Goal: Book appointment/travel/reservation

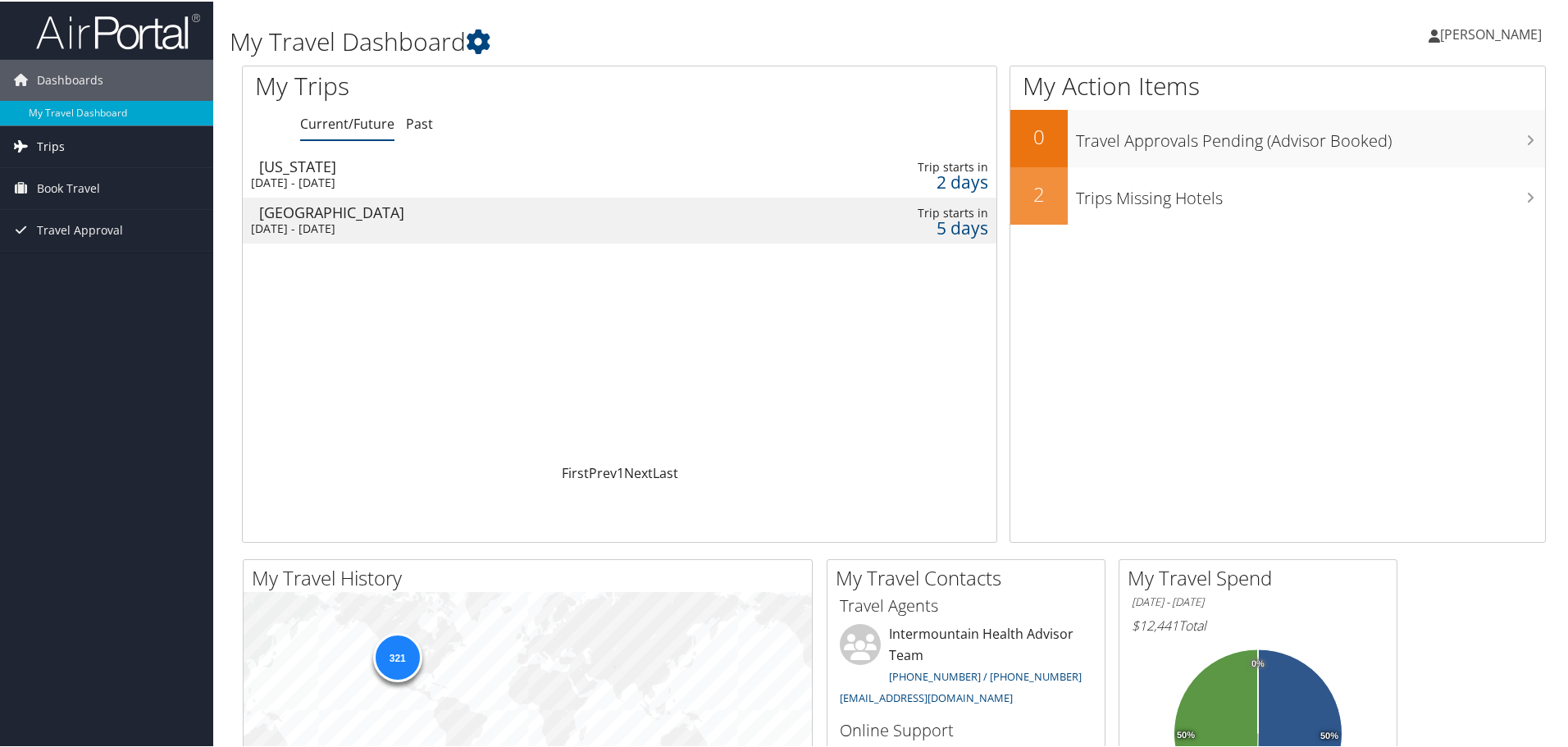
click at [59, 143] on span "Trips" at bounding box center [50, 145] width 27 height 41
click at [390, 185] on div "[DATE] - [DATE]" at bounding box center [485, 181] width 467 height 15
click at [71, 83] on span "Dashboards" at bounding box center [70, 79] width 67 height 41
click at [59, 165] on span "Book Travel" at bounding box center [68, 162] width 63 height 41
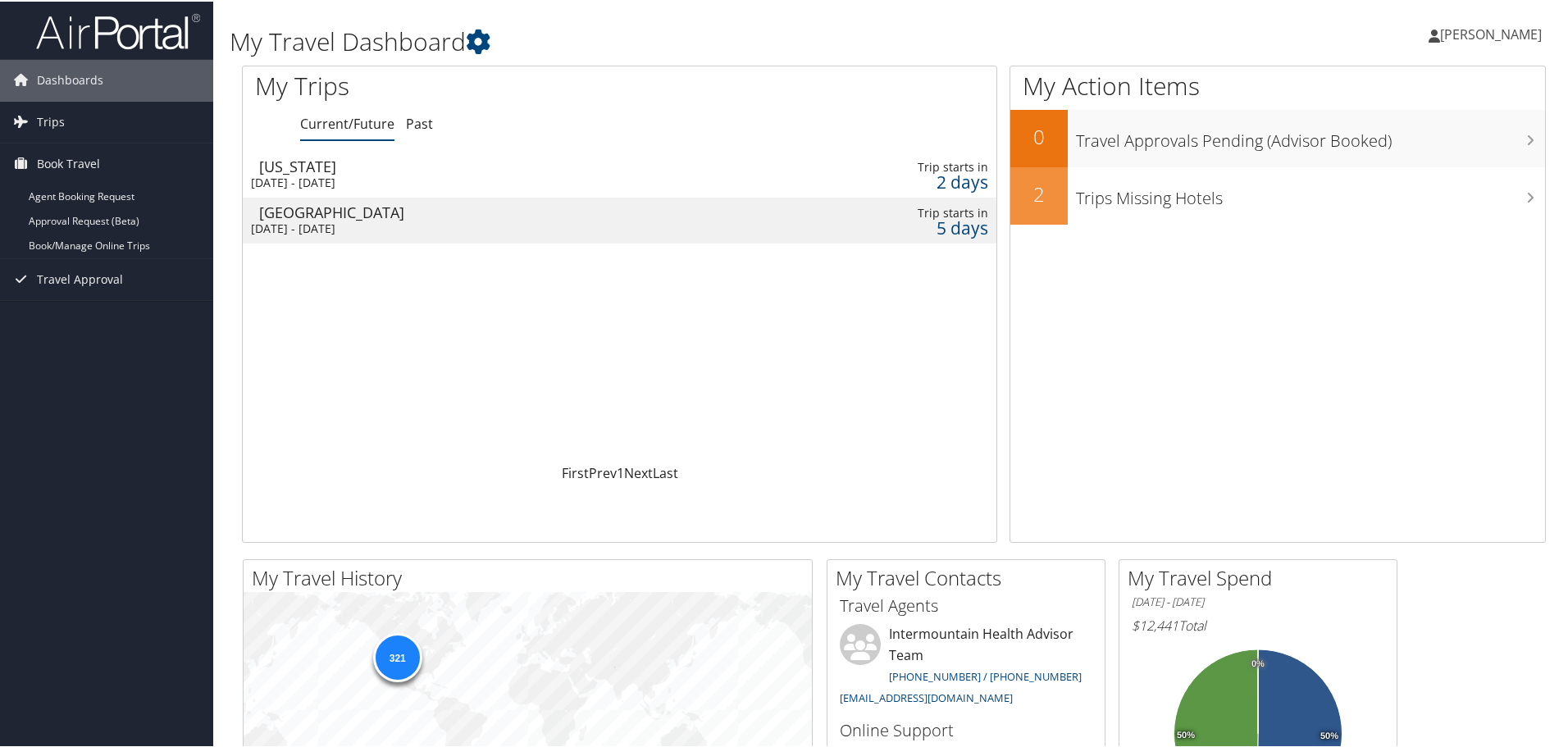
click at [292, 176] on div "Sun 12 Oct 2025 - Thu 23 Oct 2025" at bounding box center [485, 181] width 467 height 15
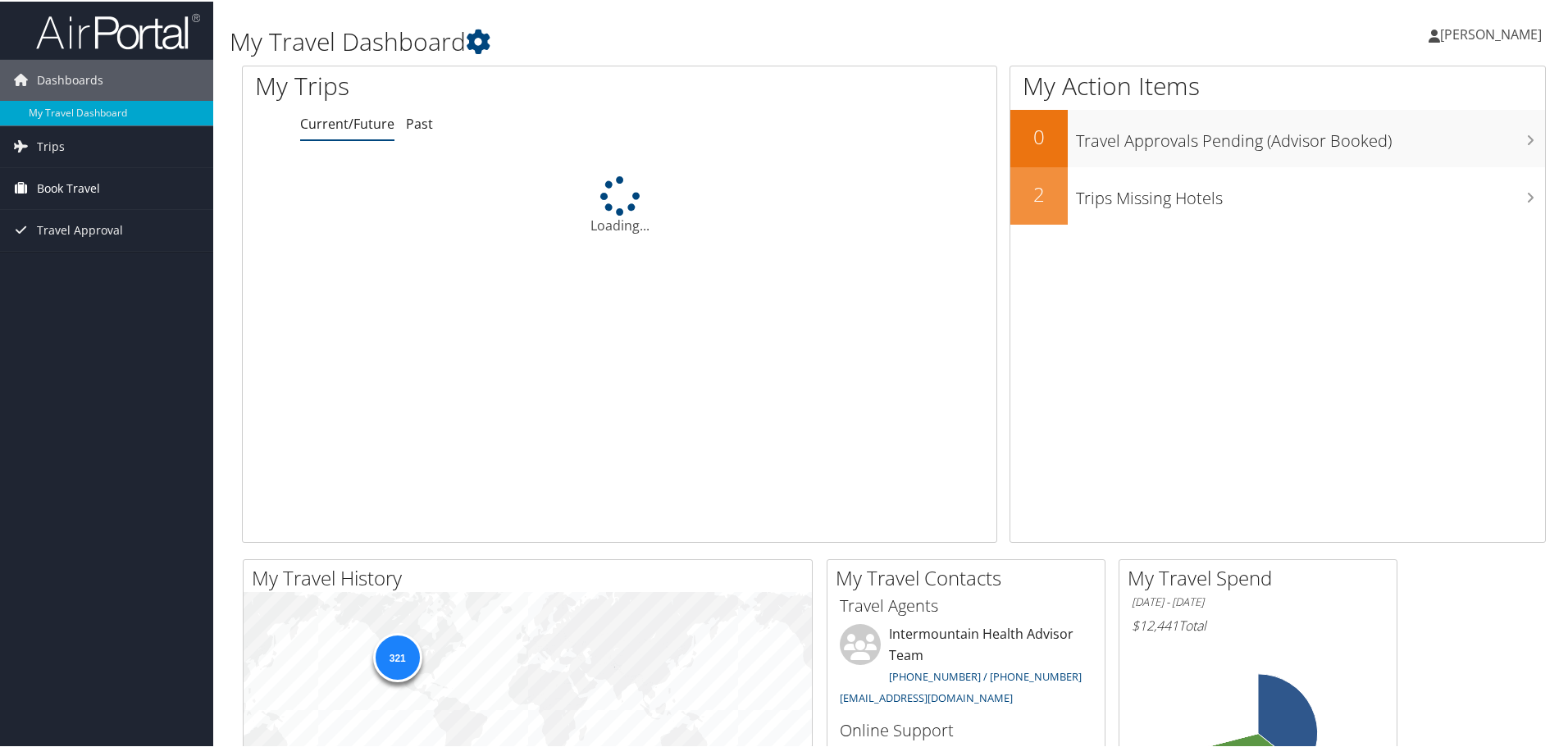
click at [74, 187] on span "Book Travel" at bounding box center [68, 187] width 63 height 41
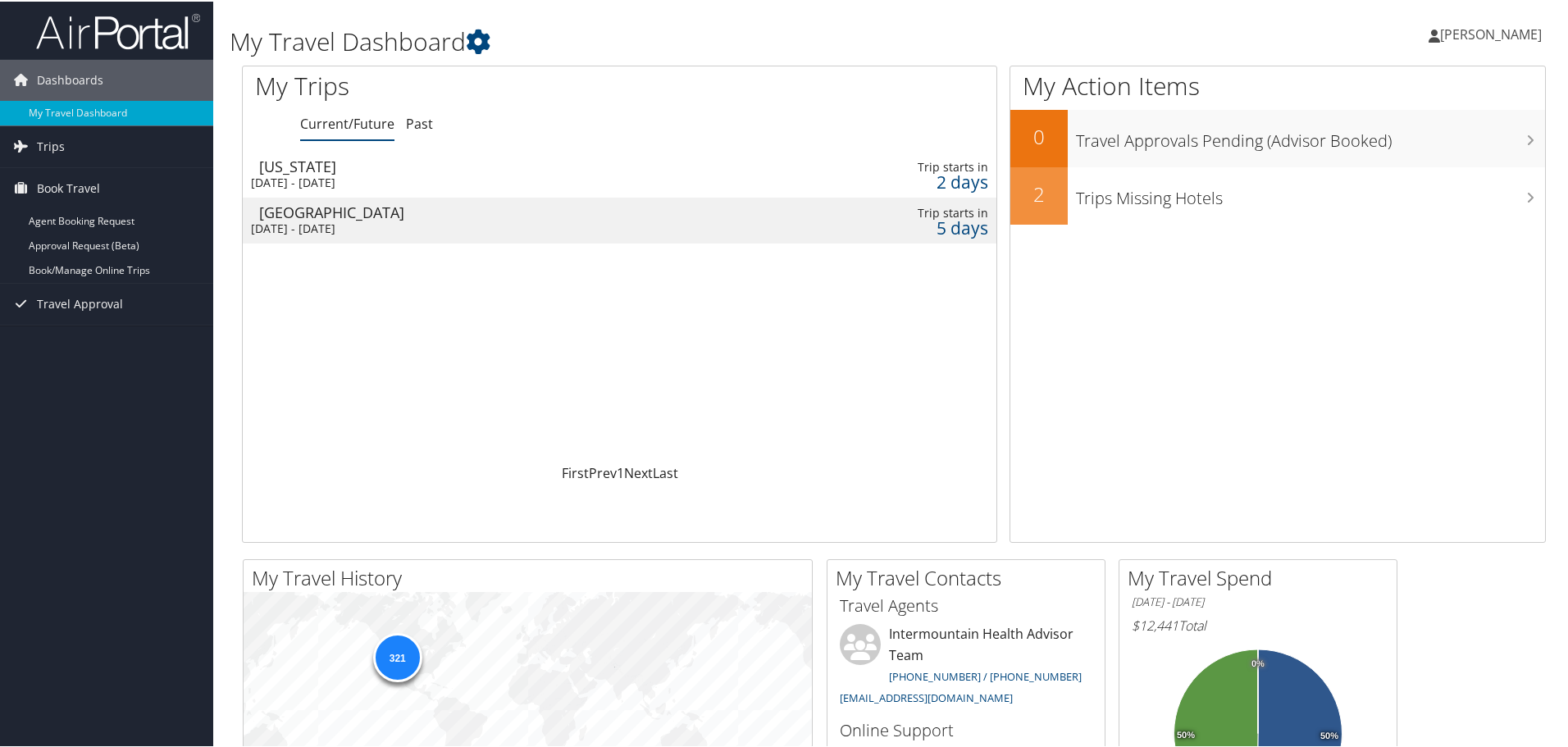
click at [291, 181] on div "Sun 12 Oct 2025 - Thu 23 Oct 2025" at bounding box center [485, 181] width 467 height 15
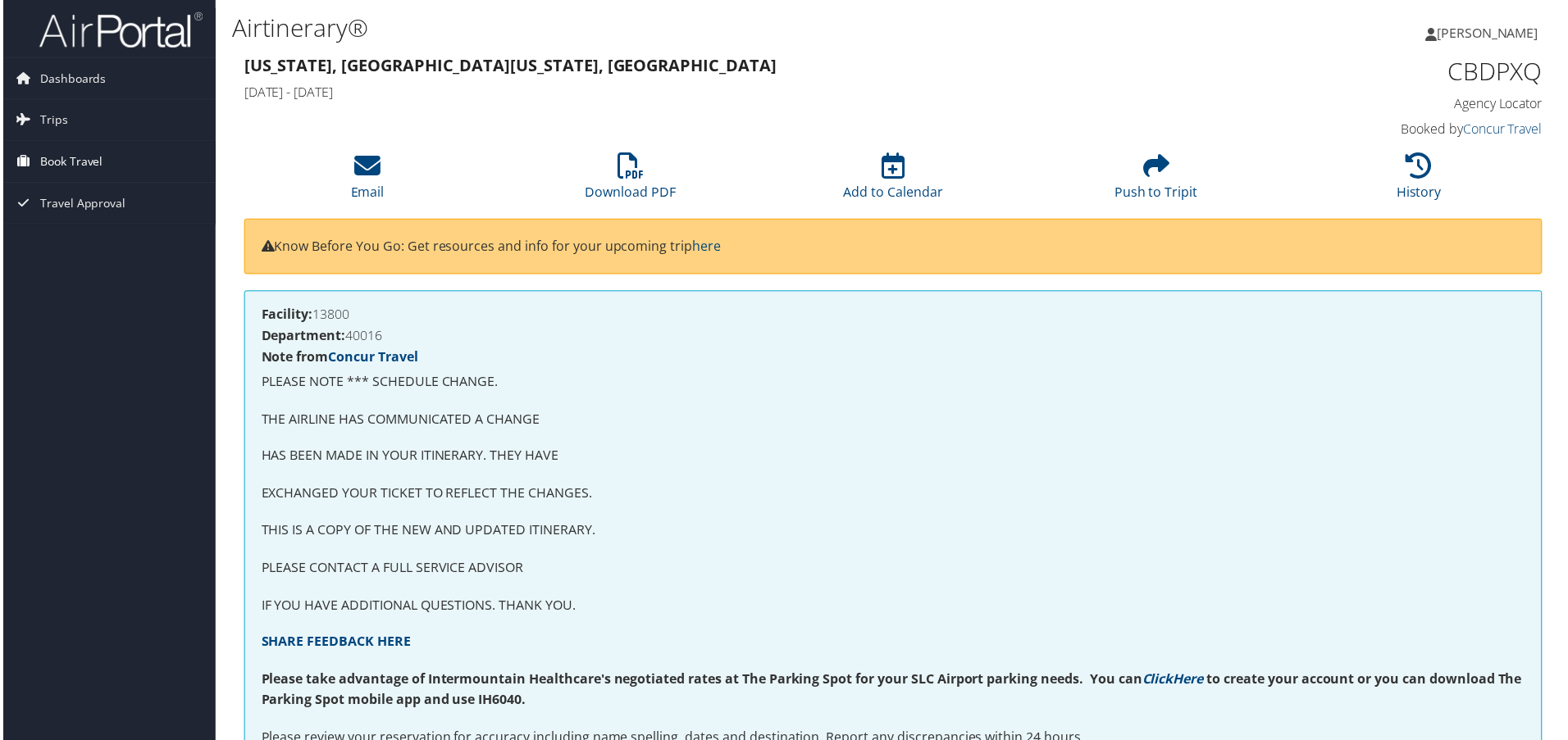
click at [64, 169] on span "Book Travel" at bounding box center [68, 162] width 63 height 41
click at [67, 245] on link "Book/Manage Online Trips" at bounding box center [106, 244] width 214 height 25
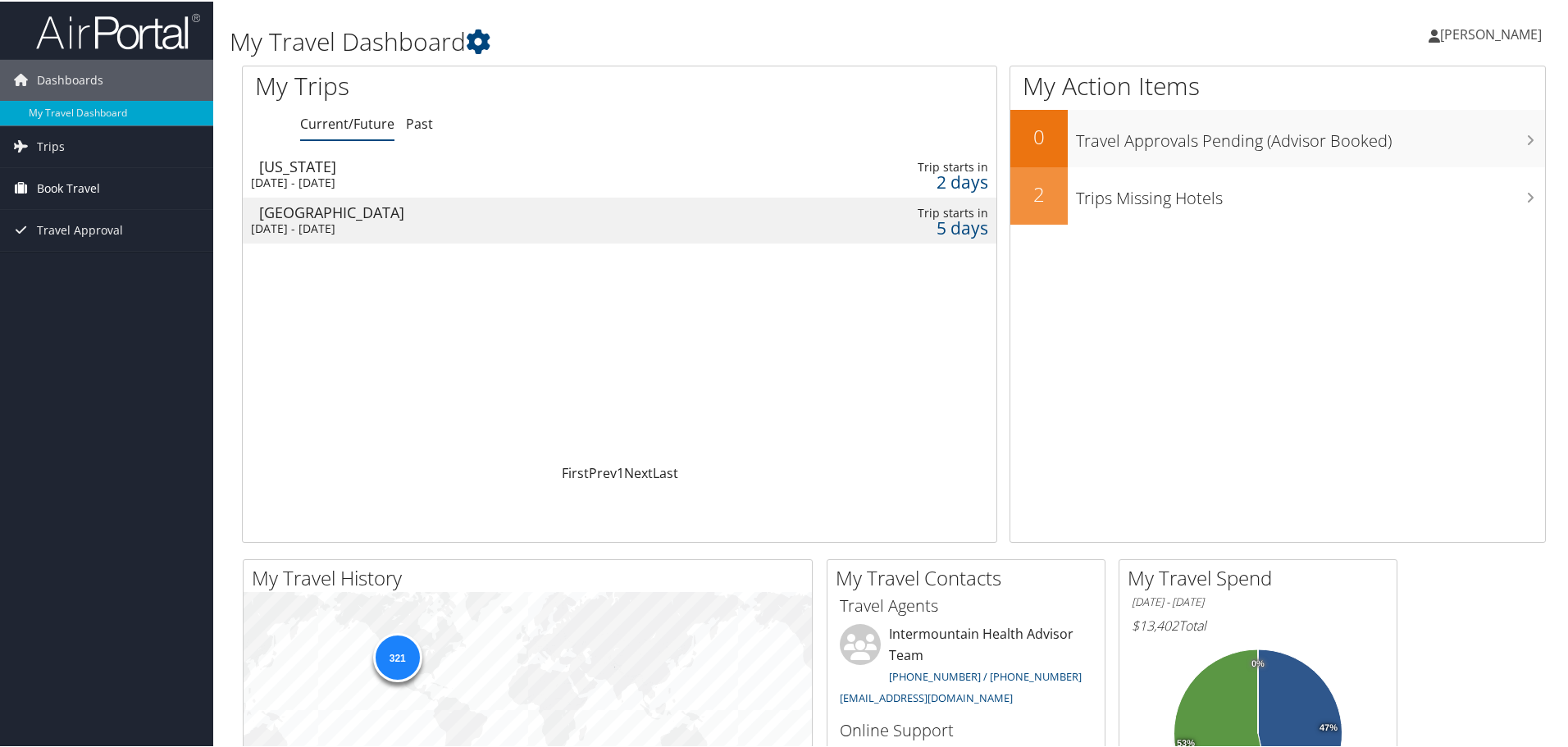
click at [78, 190] on span "Book Travel" at bounding box center [68, 187] width 63 height 41
click at [82, 276] on link "Book/Manage Online Trips" at bounding box center [106, 269] width 214 height 25
